Goal: Navigation & Orientation: Find specific page/section

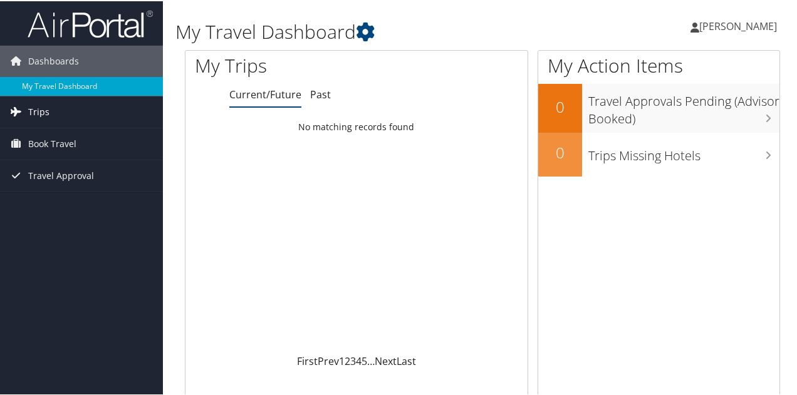
click at [55, 115] on link "Trips" at bounding box center [81, 110] width 163 height 31
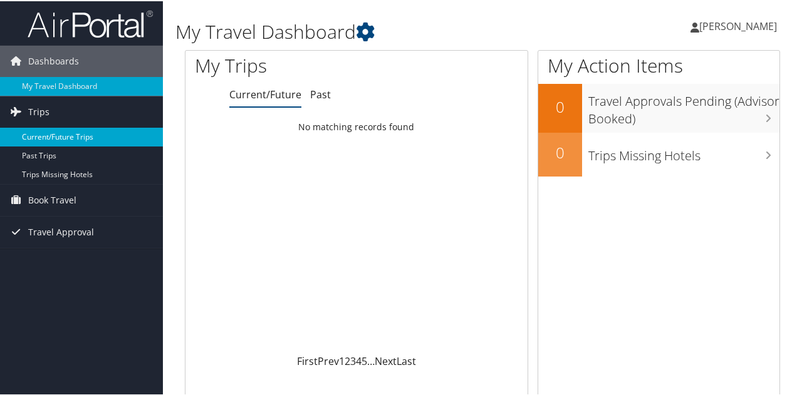
click at [64, 142] on link "Current/Future Trips" at bounding box center [81, 135] width 163 height 19
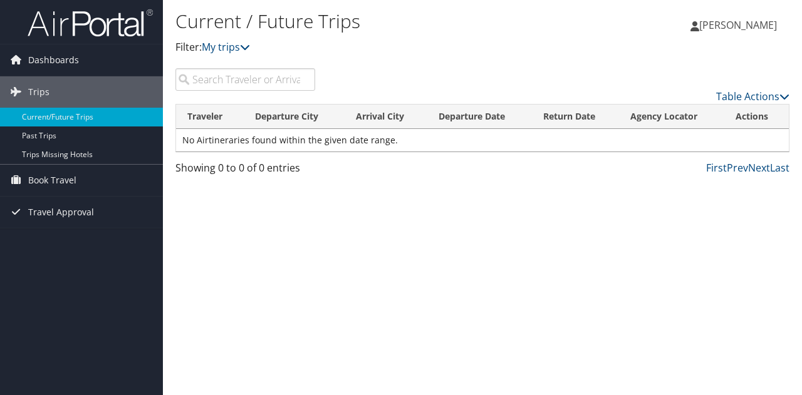
click at [266, 81] on input "search" at bounding box center [245, 79] width 140 height 23
click at [64, 182] on span "Book Travel" at bounding box center [52, 180] width 48 height 31
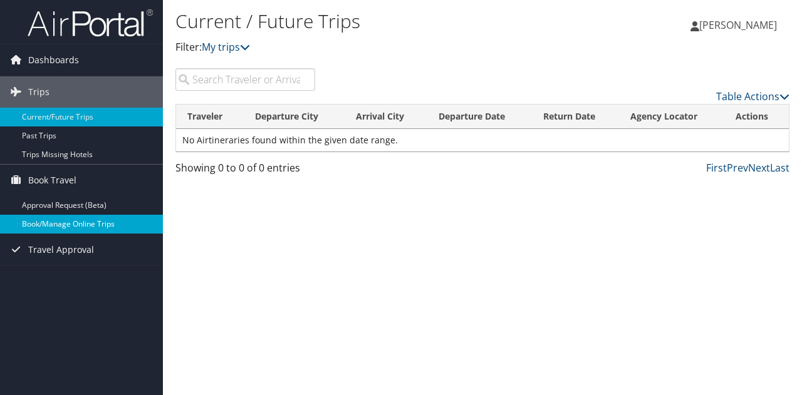
click at [100, 222] on link "Book/Manage Online Trips" at bounding box center [81, 224] width 163 height 19
